Goal: Book appointment/travel/reservation

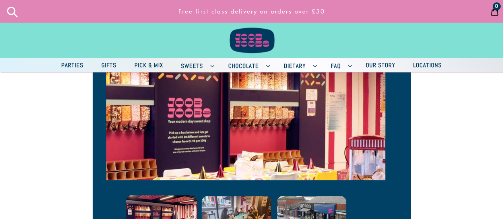
scroll to position [278, 0]
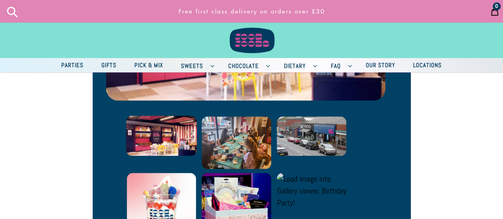
click at [426, 69] on span "Locations" at bounding box center [427, 65] width 37 height 10
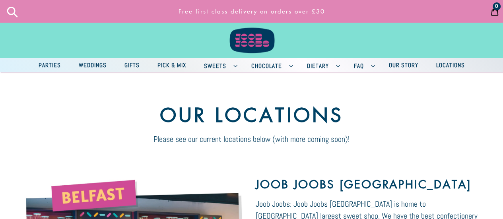
click at [51, 69] on span "Parties" at bounding box center [50, 65] width 30 height 10
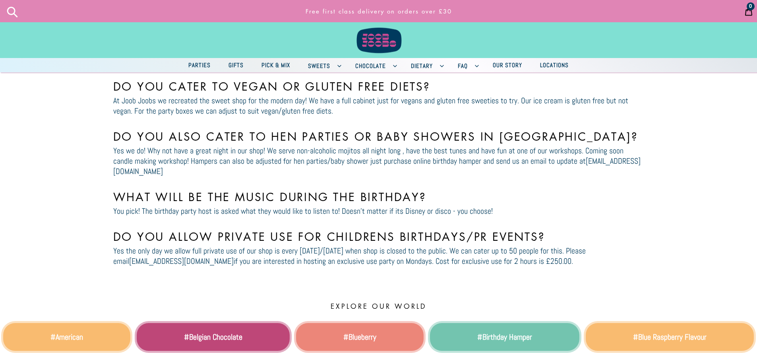
scroll to position [1998, 0]
